Goal: Obtain resource: Download file/media

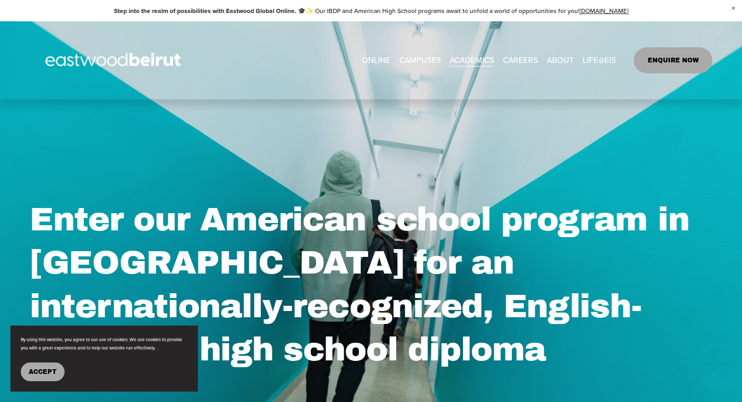
click at [0, 0] on span "Tuition & Financial Aid" at bounding box center [0, 0] width 0 height 0
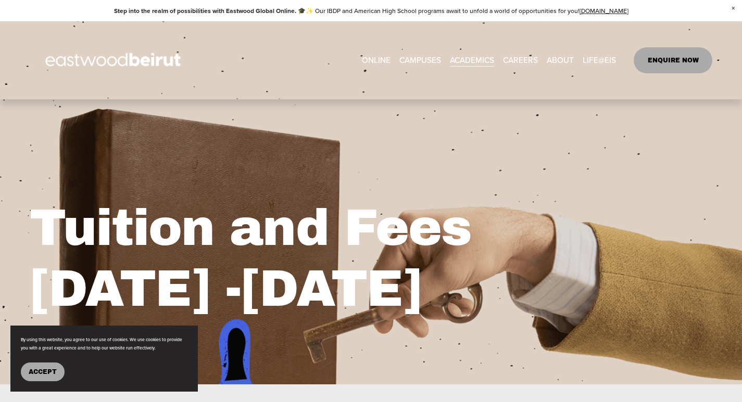
click at [46, 355] on section "By using this website, you agree to our use of cookies. We use cookies to provi…" at bounding box center [103, 359] width 187 height 66
click at [48, 371] on span "Accept" at bounding box center [43, 372] width 28 height 7
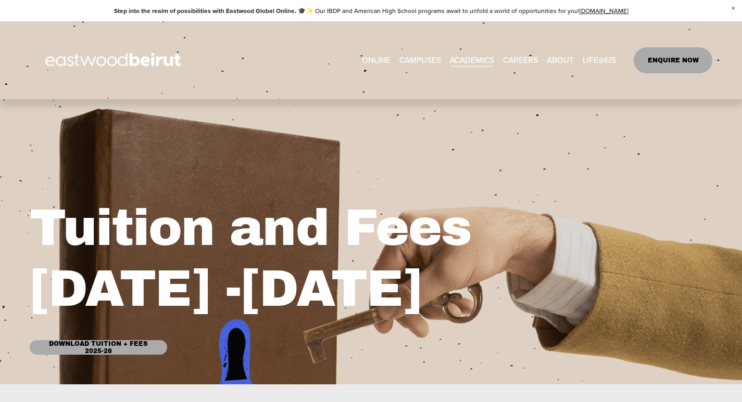
click at [96, 348] on link "Download Tuition + Fees 2025-26" at bounding box center [98, 348] width 137 height 15
click at [0, 0] on span "Leadership" at bounding box center [0, 0] width 0 height 0
